Goal: Information Seeking & Learning: Find specific fact

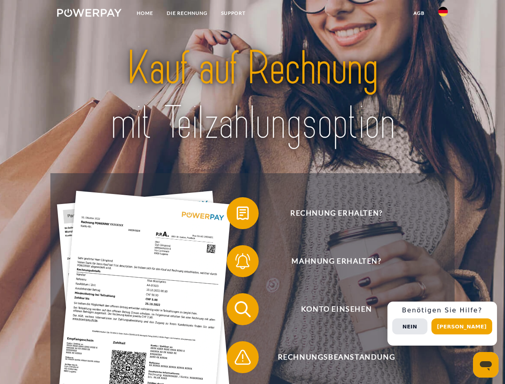
click at [89, 14] on img at bounding box center [89, 13] width 64 height 8
click at [443, 14] on img at bounding box center [443, 12] width 10 height 10
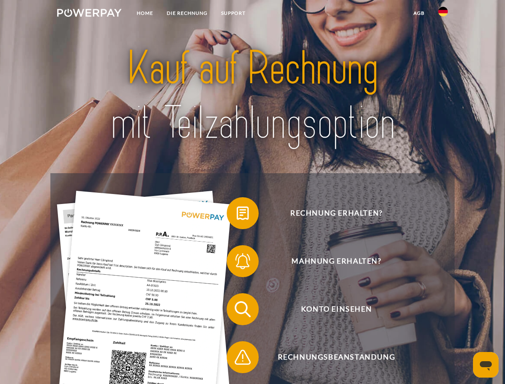
click at [418, 13] on link "agb" at bounding box center [418, 13] width 25 height 14
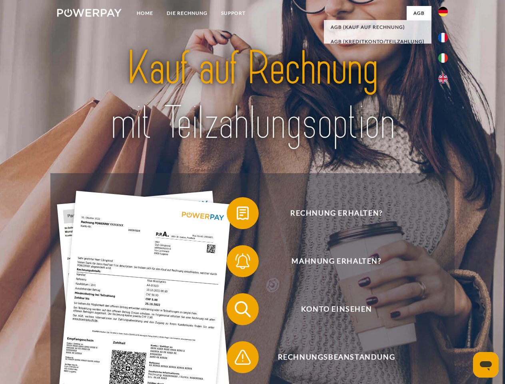
click at [237, 215] on span at bounding box center [231, 213] width 40 height 40
click at [237, 263] on span at bounding box center [231, 261] width 40 height 40
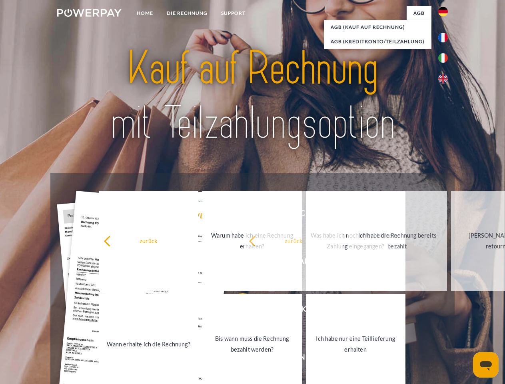
click at [237, 311] on link "Bis wann muss die Rechnung bezahlt werden?" at bounding box center [252, 344] width 100 height 100
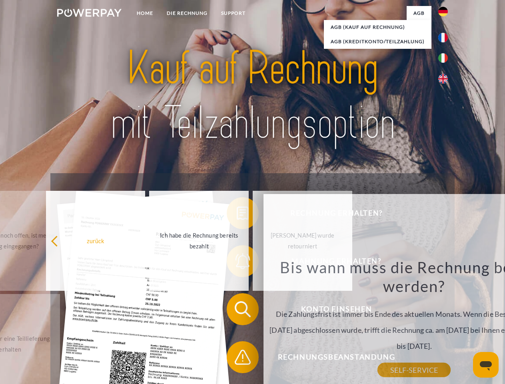
click at [268, 359] on div "Bis wann muss die Rechnung bezahlt werden? Die Zahlungsfrist ist immer bis Ende…" at bounding box center [414, 313] width 292 height 112
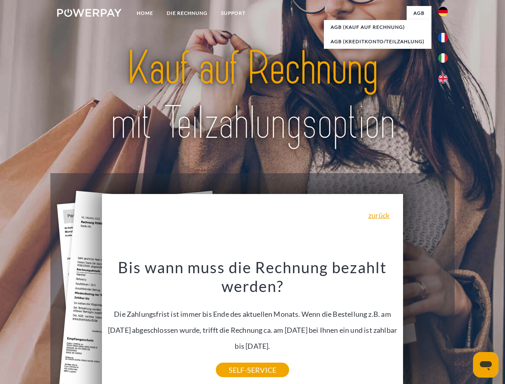
click at [445, 323] on div "Rechnung erhalten? Mahnung erhalten? Konto einsehen" at bounding box center [252, 333] width 404 height 320
click at [425, 325] on span "Konto einsehen" at bounding box center [336, 309] width 196 height 32
click at [464, 326] on header "Home DIE RECHNUNG SUPPORT" at bounding box center [252, 276] width 505 height 552
